Goal: Information Seeking & Learning: Learn about a topic

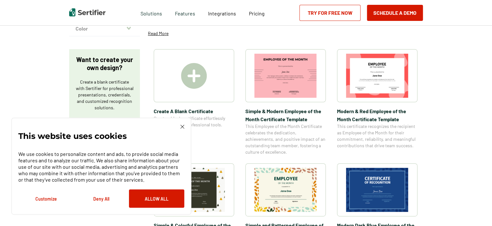
scroll to position [96, 0]
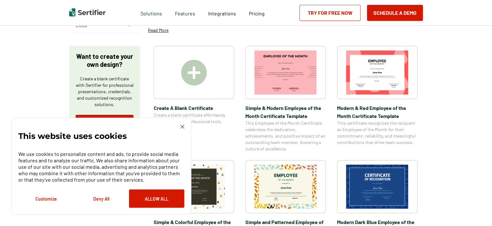
click at [182, 125] on img at bounding box center [182, 127] width 4 height 4
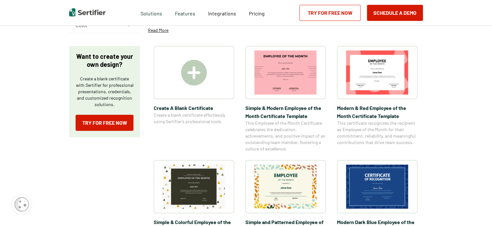
click at [196, 82] on img at bounding box center [194, 73] width 26 height 26
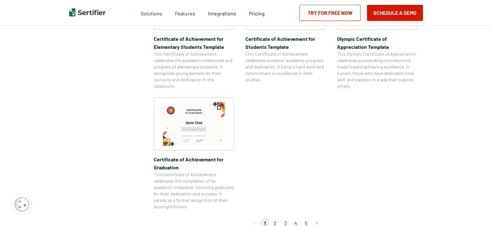
scroll to position [643, 0]
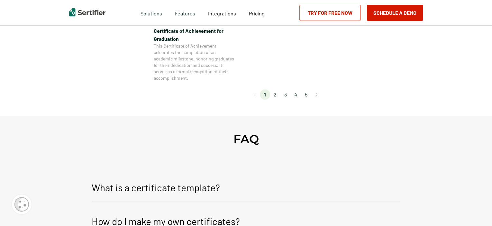
click at [276, 94] on li "2" at bounding box center [275, 94] width 10 height 10
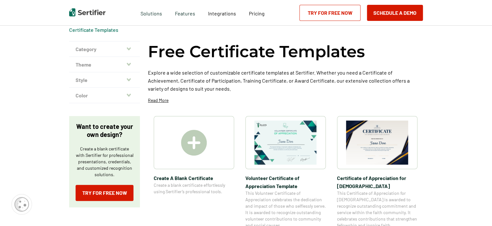
scroll to position [0, 0]
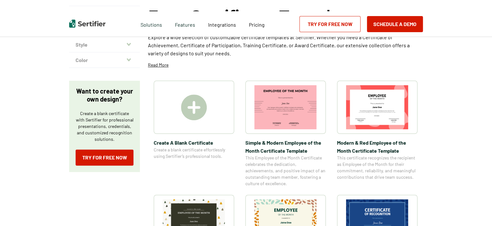
scroll to position [64, 0]
